Goal: Find specific page/section: Find specific page/section

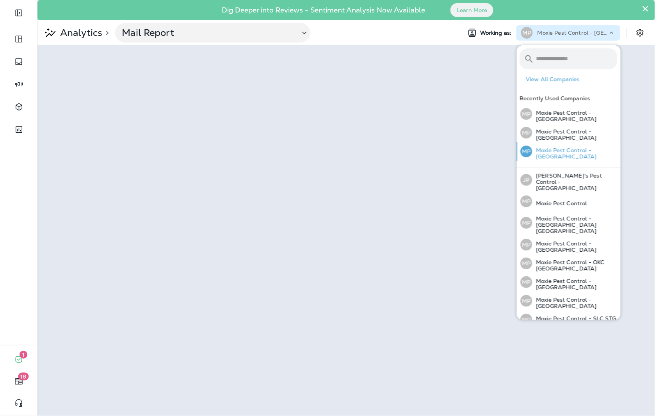
click at [612, 144] on div "MP Moxie Pest Control - [GEOGRAPHIC_DATA]" at bounding box center [568, 151] width 103 height 19
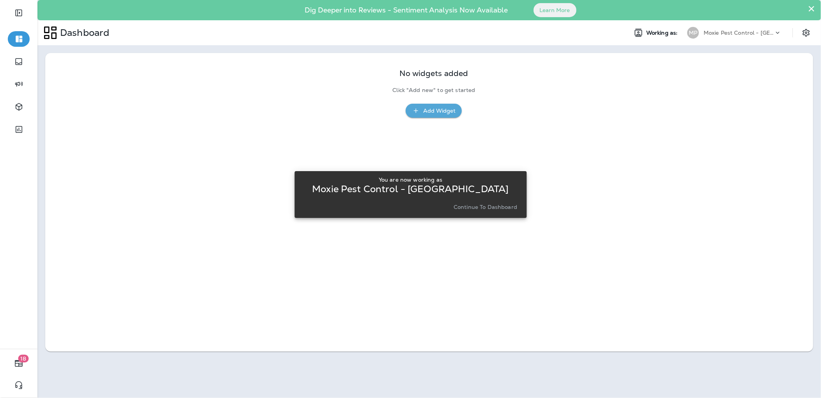
click at [485, 205] on p "Continue to Dashboard" at bounding box center [486, 207] width 64 height 6
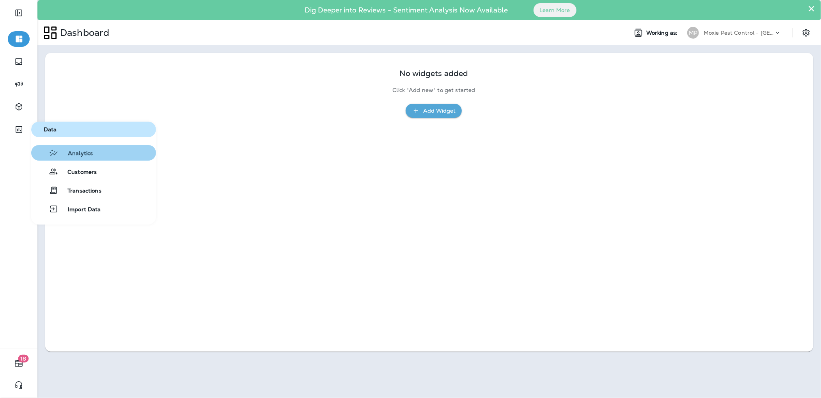
click at [85, 156] on span "Analytics" at bounding box center [76, 153] width 34 height 7
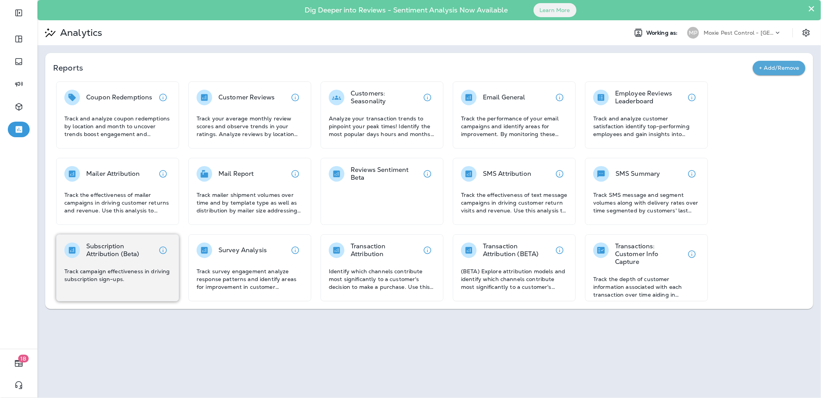
click at [123, 249] on p "Subscription Attribution (Beta)" at bounding box center [120, 251] width 69 height 16
